Goal: Transaction & Acquisition: Subscribe to service/newsletter

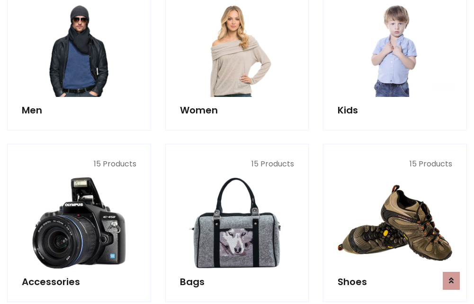
scroll to position [687, 0]
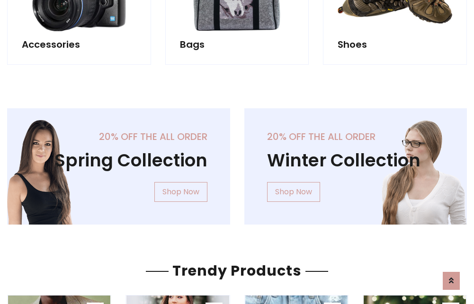
click at [237, 163] on div "20% off the all order Winter Collection Shop Now" at bounding box center [355, 174] width 237 height 132
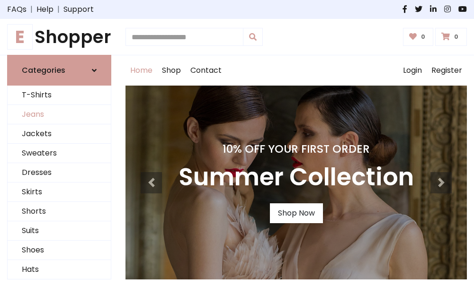
click at [59, 115] on link "Jeans" at bounding box center [59, 114] width 103 height 19
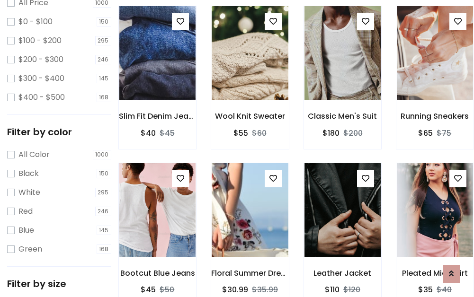
scroll to position [278, 0]
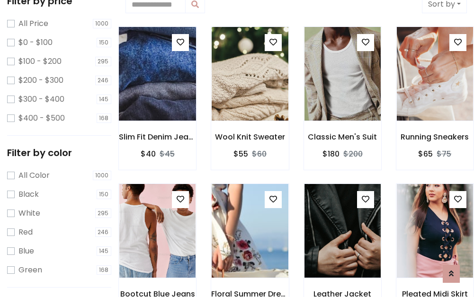
click at [157, 74] on img at bounding box center [157, 73] width 91 height 227
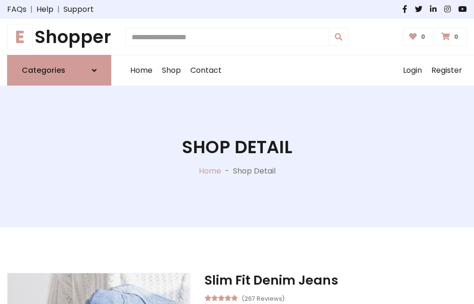
scroll to position [102, 0]
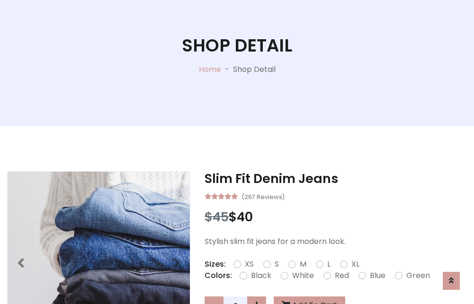
click at [340, 276] on label "Red" at bounding box center [342, 275] width 14 height 11
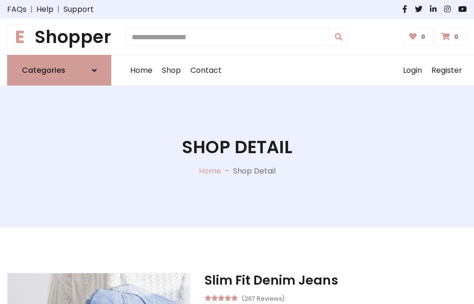
scroll to position [102, 0]
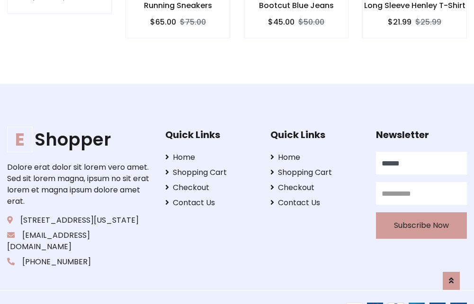
type input "******"
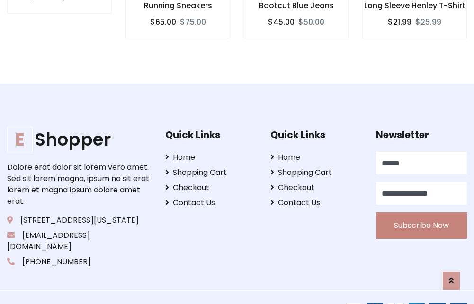
type input "**********"
click at [421, 214] on button "Subscribe Now" at bounding box center [421, 226] width 91 height 27
